Goal: Task Accomplishment & Management: Manage account settings

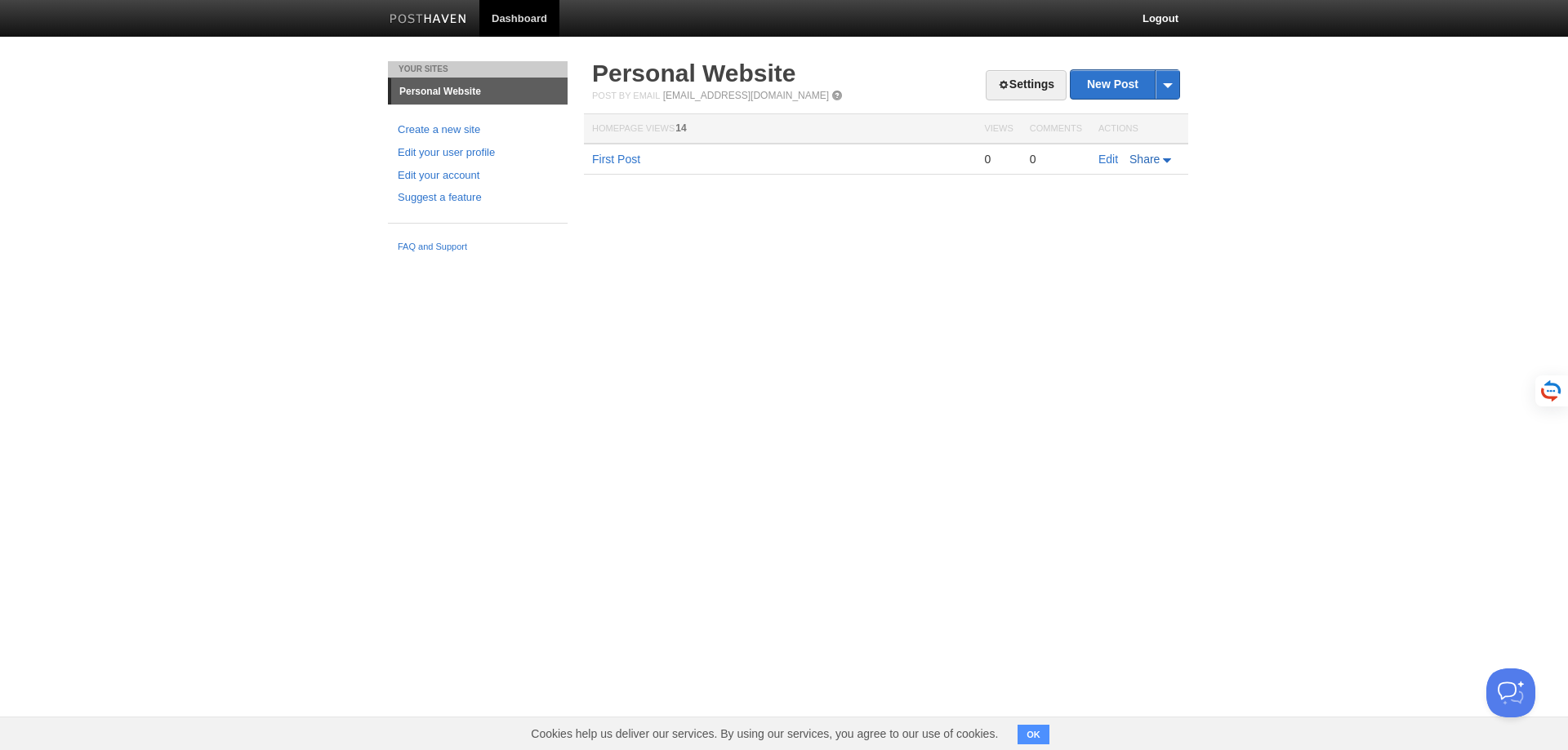
click at [1140, 156] on span "Share" at bounding box center [1144, 159] width 30 height 13
click at [982, 260] on html "Dashboard Logout Your Sites Personal Website Create a new site Edit your user p…" at bounding box center [784, 130] width 1568 height 260
click at [1101, 156] on link "Edit" at bounding box center [1108, 159] width 20 height 13
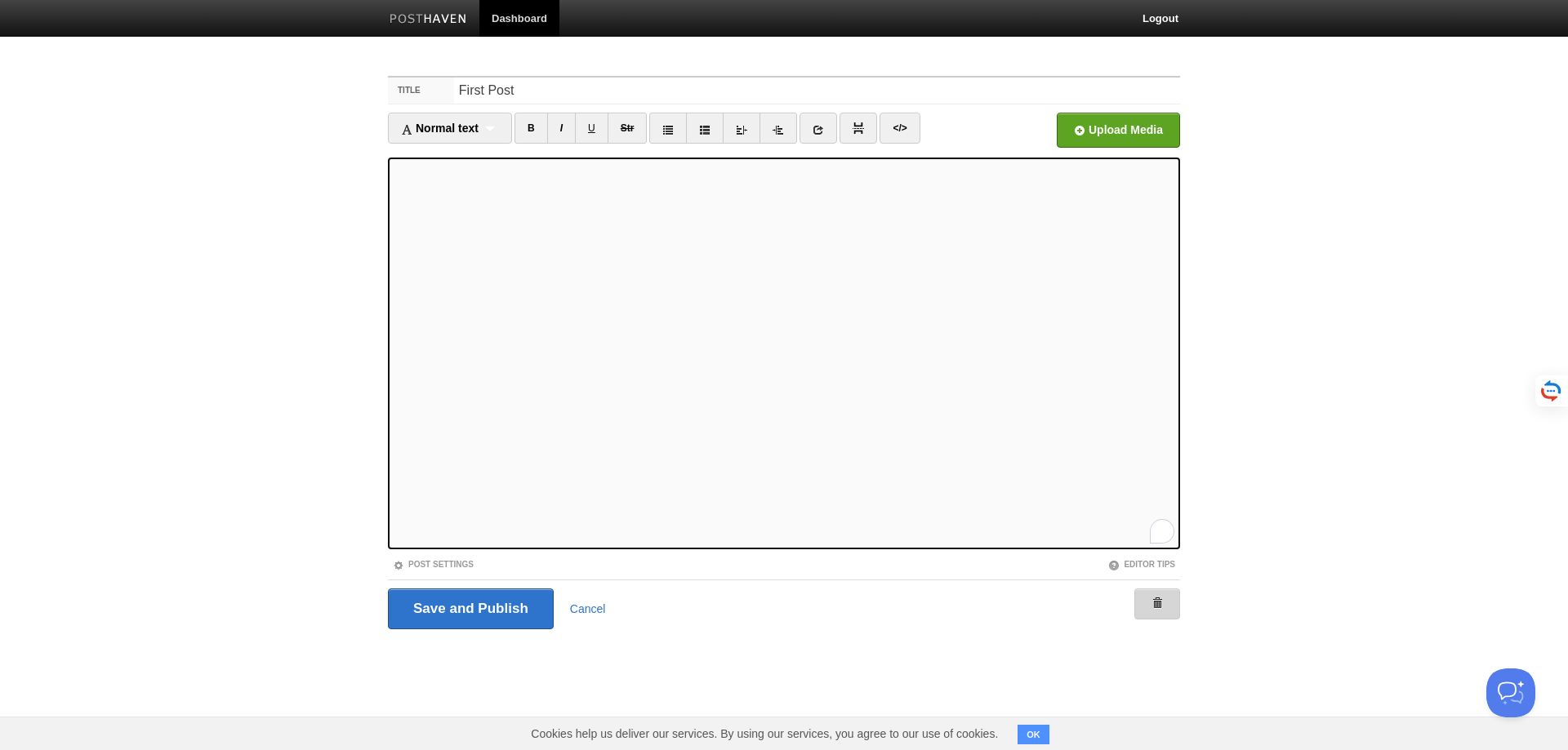
click at [1152, 603] on span at bounding box center [1157, 603] width 12 height 12
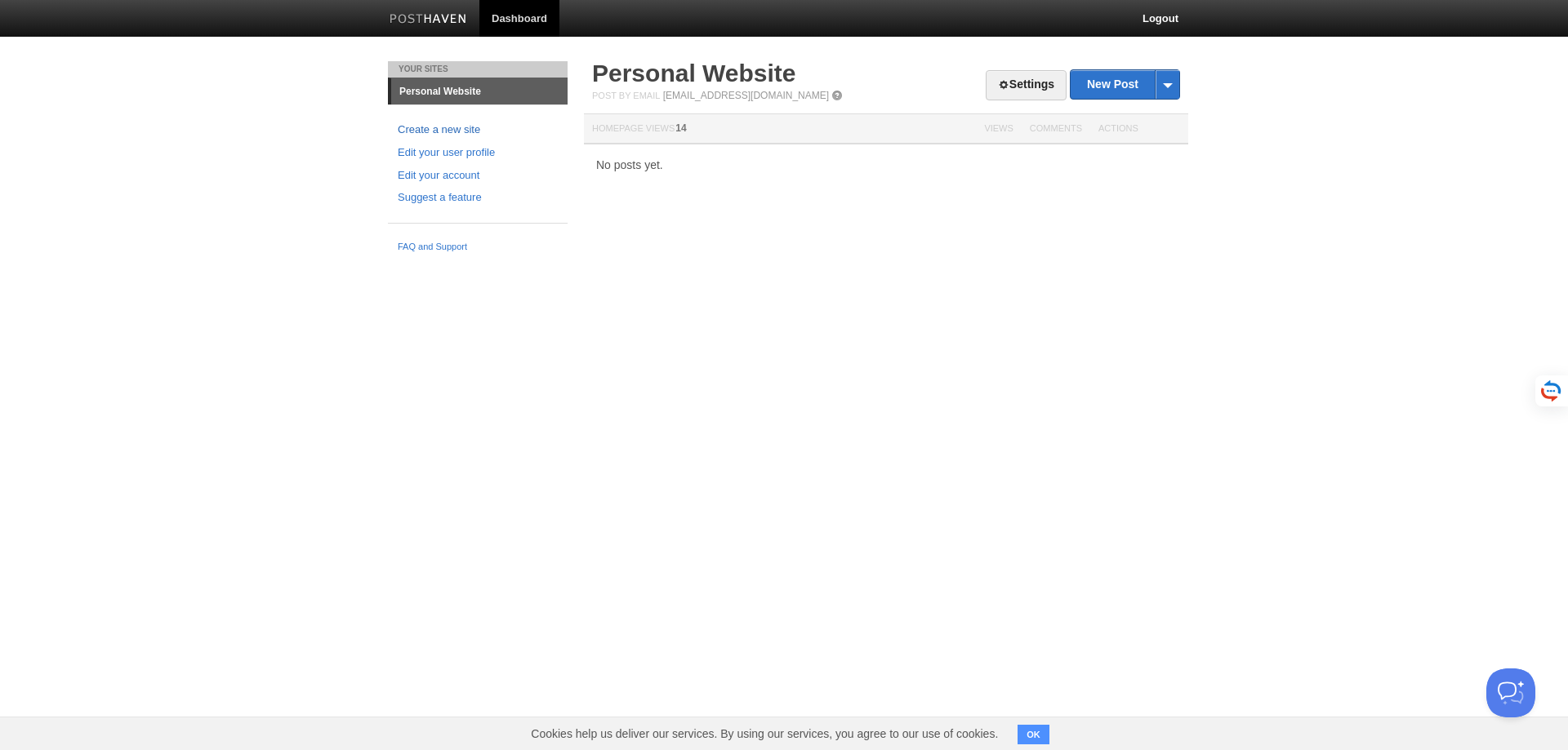
click at [467, 123] on link "Create a new site" at bounding box center [477, 130] width 160 height 17
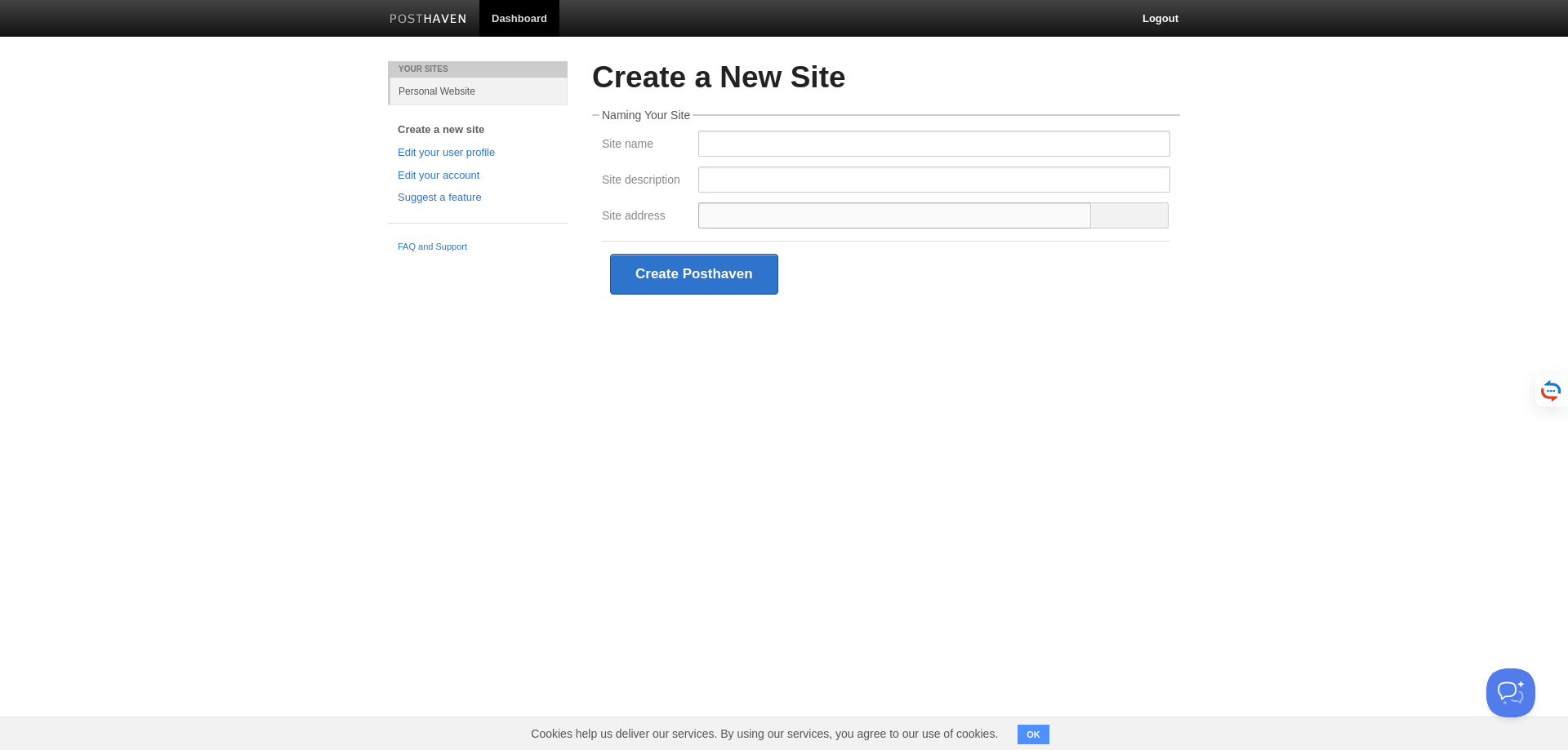
click at [762, 205] on input "Site address" at bounding box center [894, 215] width 394 height 26
type input "ggg"
click at [468, 176] on link "Edit your account" at bounding box center [477, 176] width 160 height 17
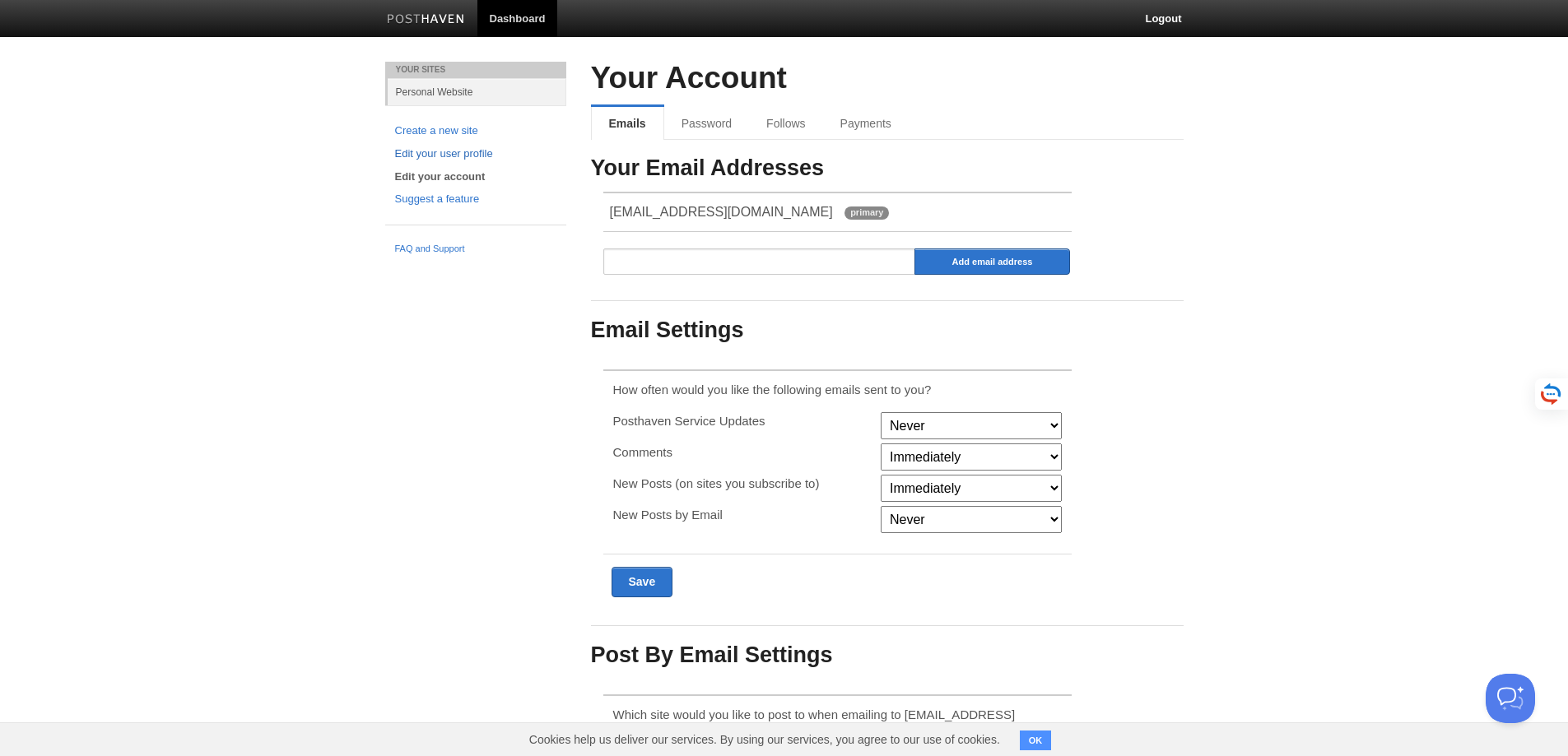
click at [436, 158] on link "Edit your user profile" at bounding box center [475, 154] width 162 height 17
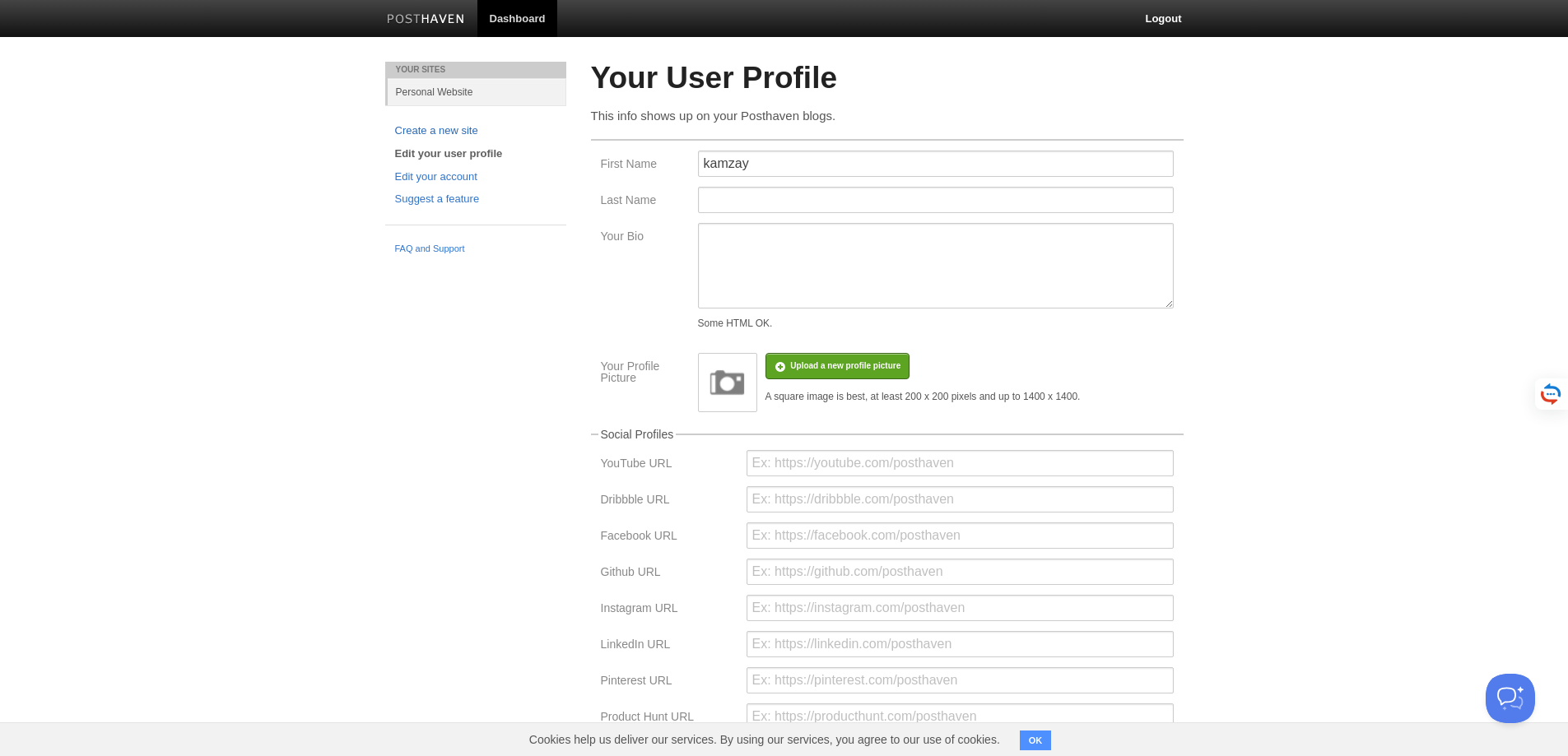
click at [440, 134] on link "Create a new site" at bounding box center [475, 131] width 162 height 17
